Goal: Task Accomplishment & Management: Use online tool/utility

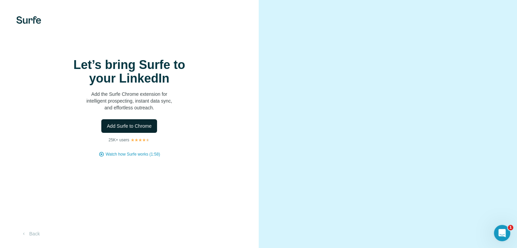
click at [148, 129] on span "Add Surfe to Chrome" at bounding box center [129, 126] width 45 height 7
click at [143, 129] on span "Add Surfe to Chrome" at bounding box center [129, 126] width 45 height 7
click at [500, 236] on icon "Open Intercom Messenger" at bounding box center [500, 232] width 11 height 11
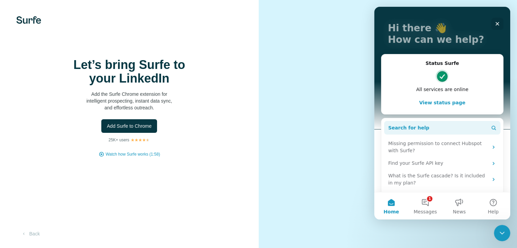
scroll to position [68, 0]
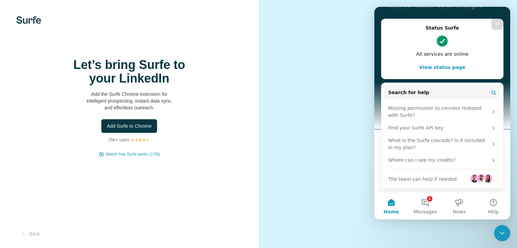
click at [186, 74] on div "Let’s bring Surfe to your LinkedIn Add the Surfe Chrome extension for intellige…" at bounding box center [129, 84] width 136 height 53
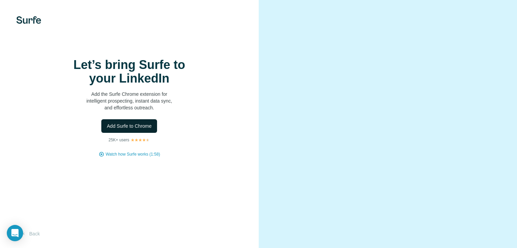
click at [123, 129] on span "Add Surfe to Chrome" at bounding box center [129, 126] width 45 height 7
